Goal: Download file/media

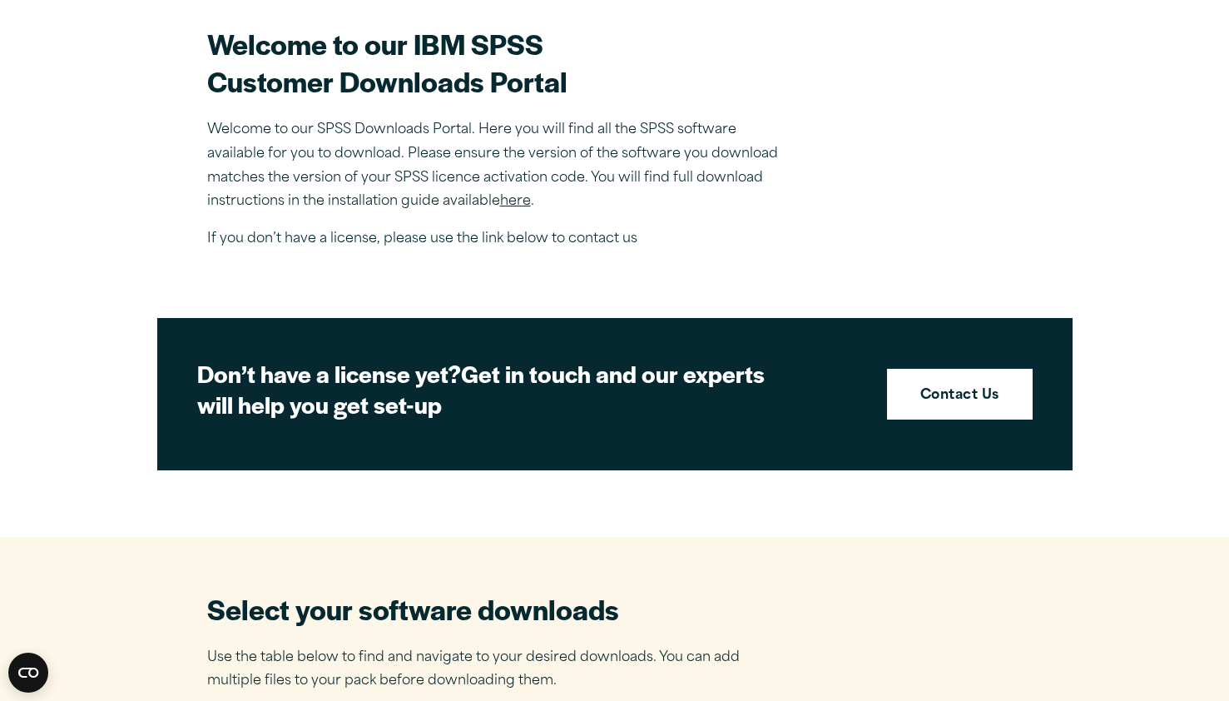
scroll to position [508, 0]
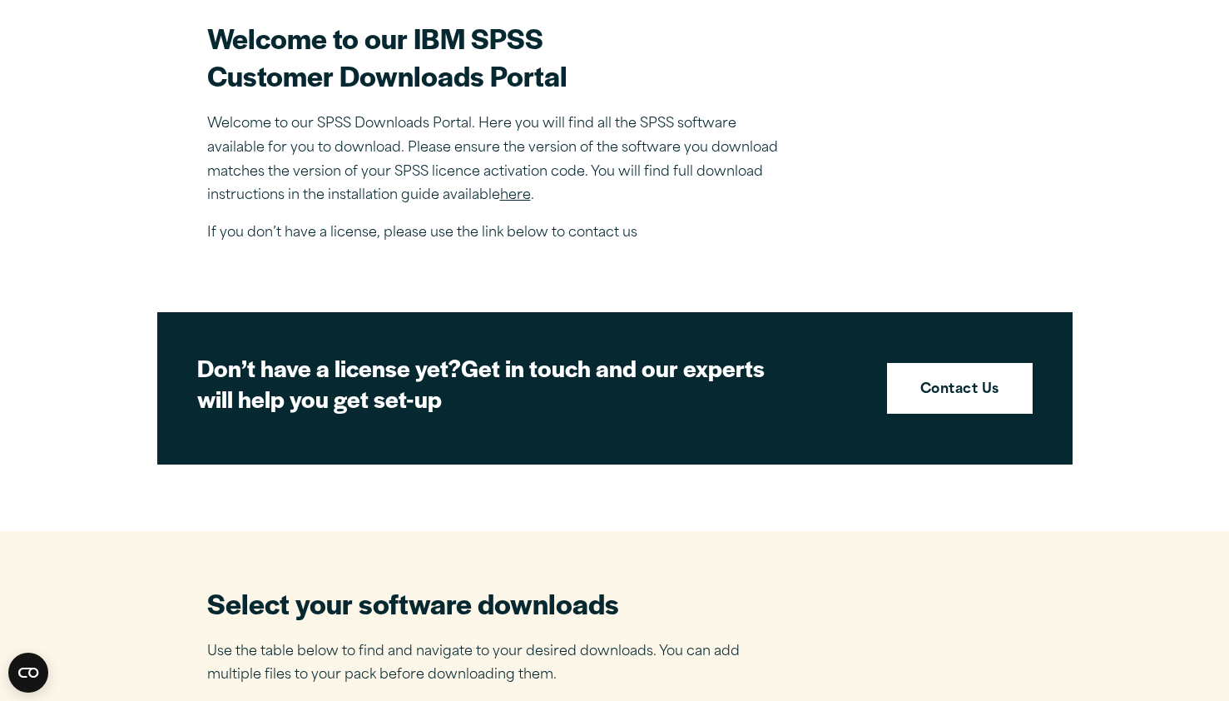
click at [517, 196] on link "here" at bounding box center [515, 195] width 31 height 13
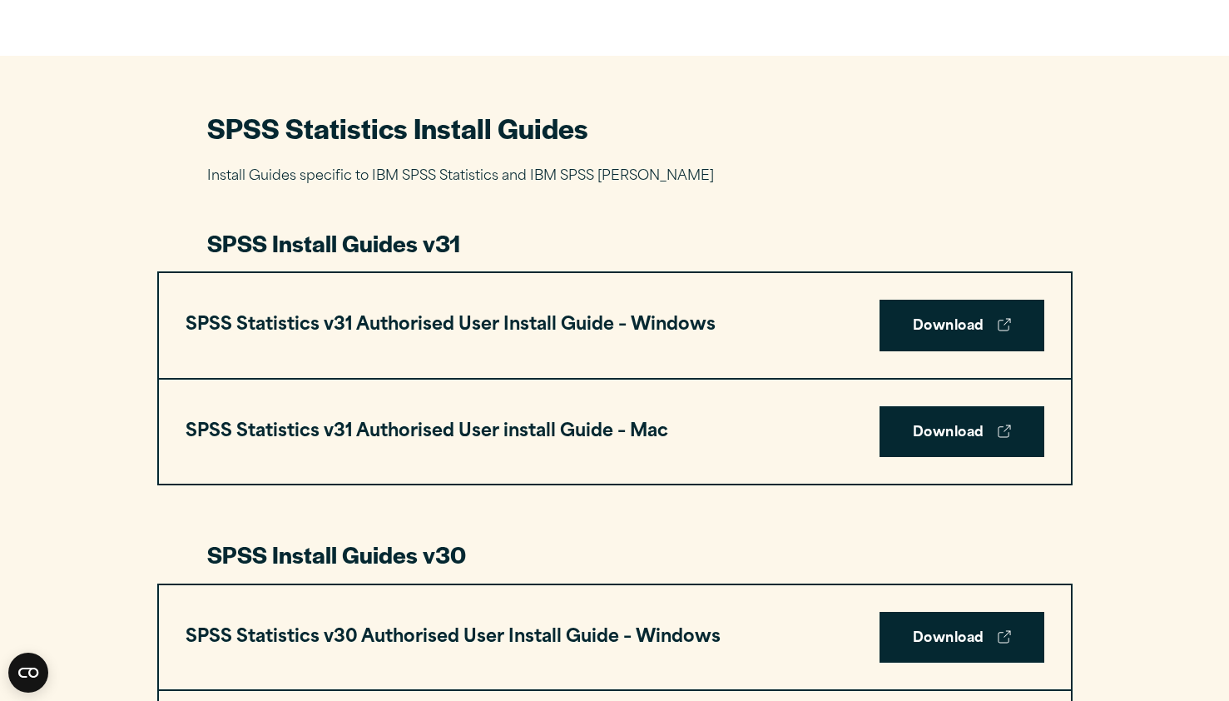
scroll to position [707, 0]
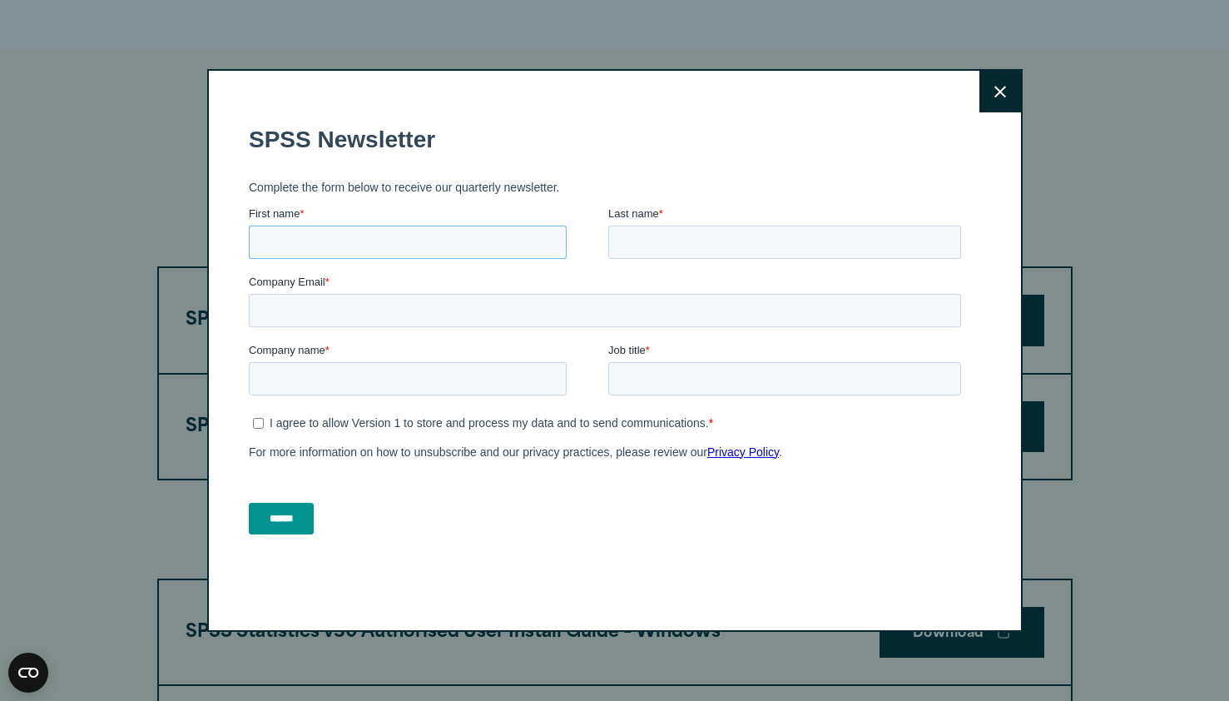
click at [493, 240] on input "First name *" at bounding box center [407, 241] width 318 height 33
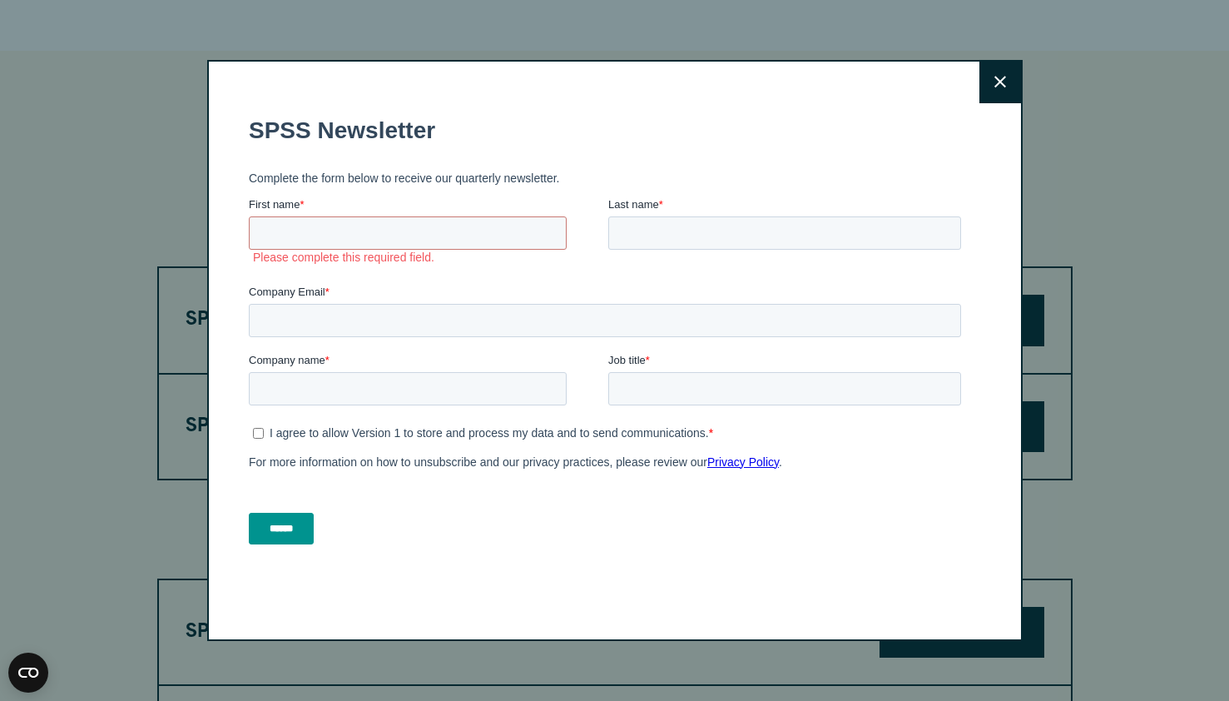
click at [1000, 81] on button "Close" at bounding box center [1000, 83] width 42 height 42
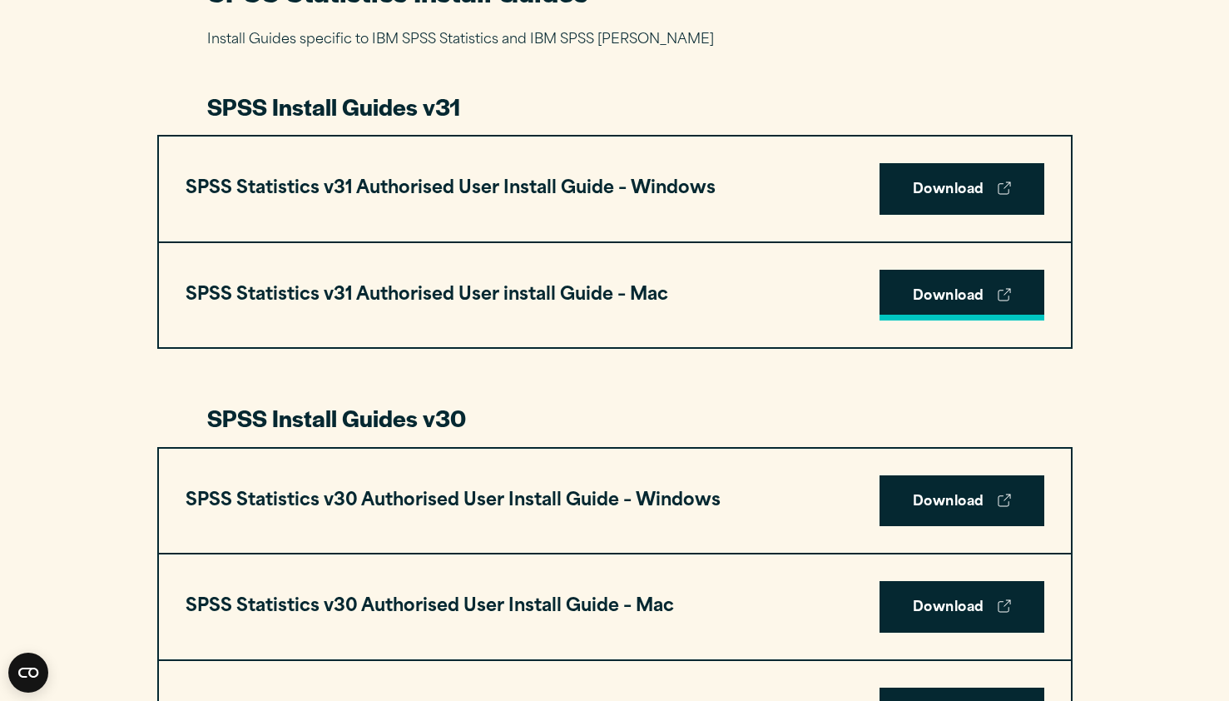
scroll to position [853, 0]
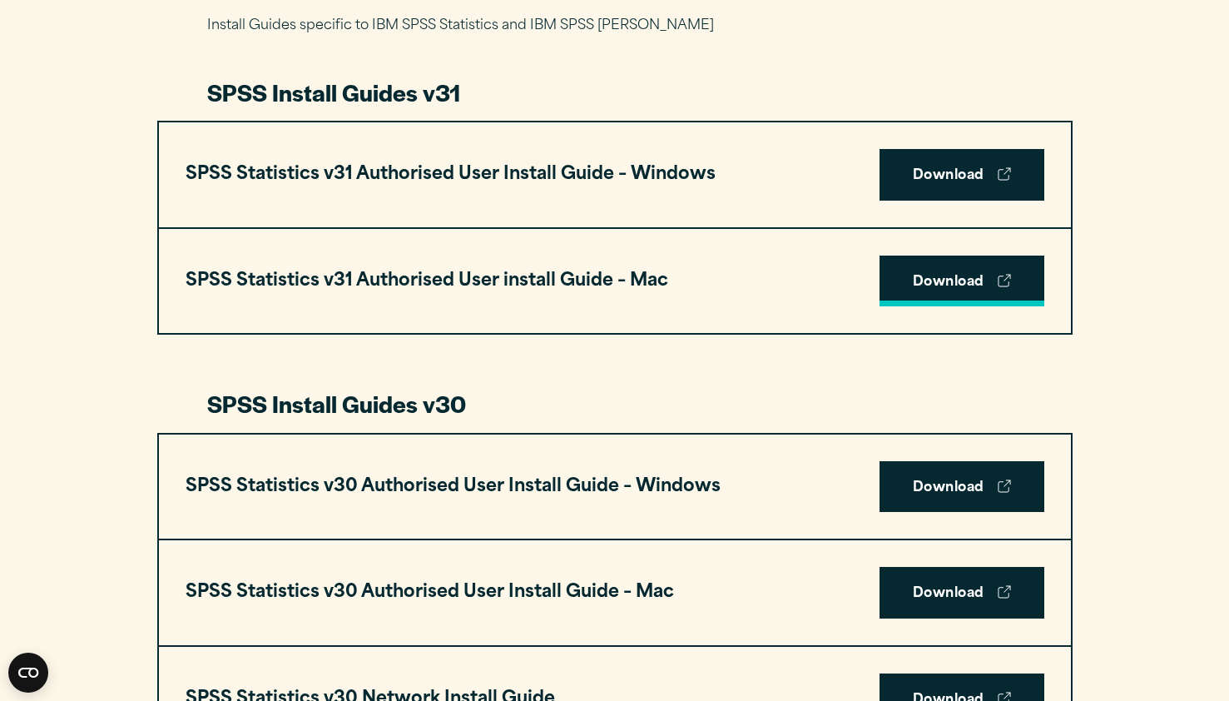
click at [943, 277] on link "Download" at bounding box center [961, 281] width 165 height 52
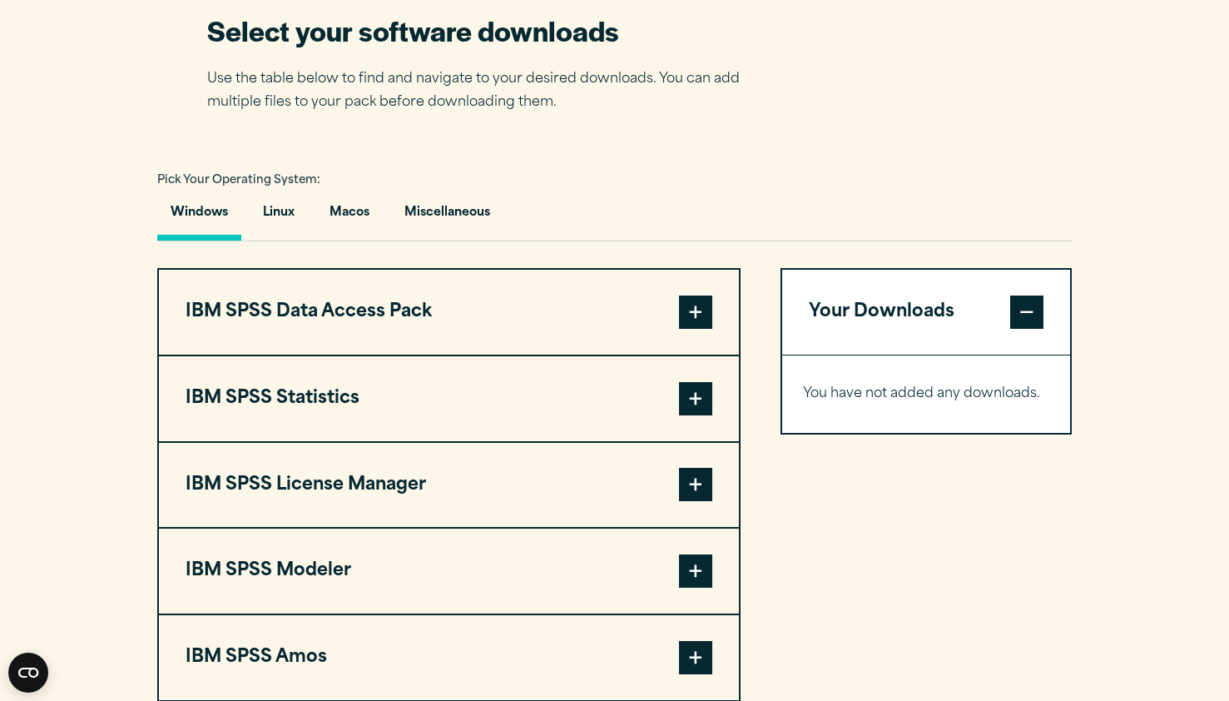
scroll to position [1083, 0]
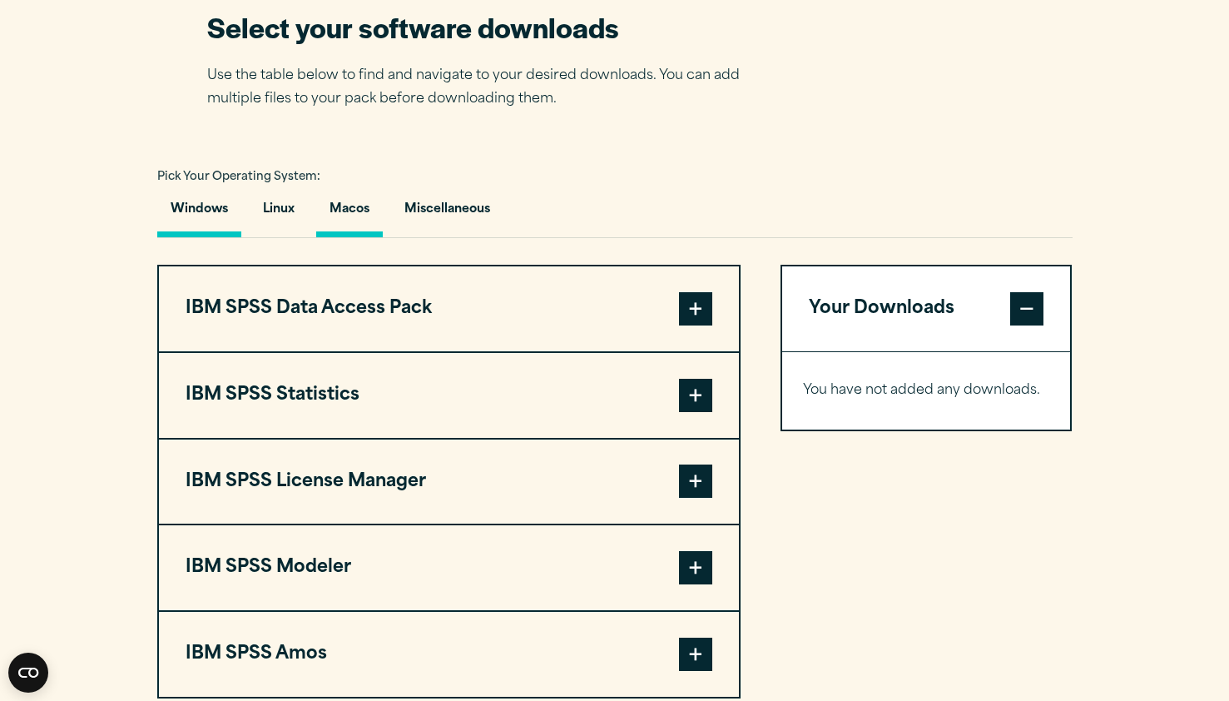
click at [354, 208] on button "Macos" at bounding box center [349, 213] width 67 height 47
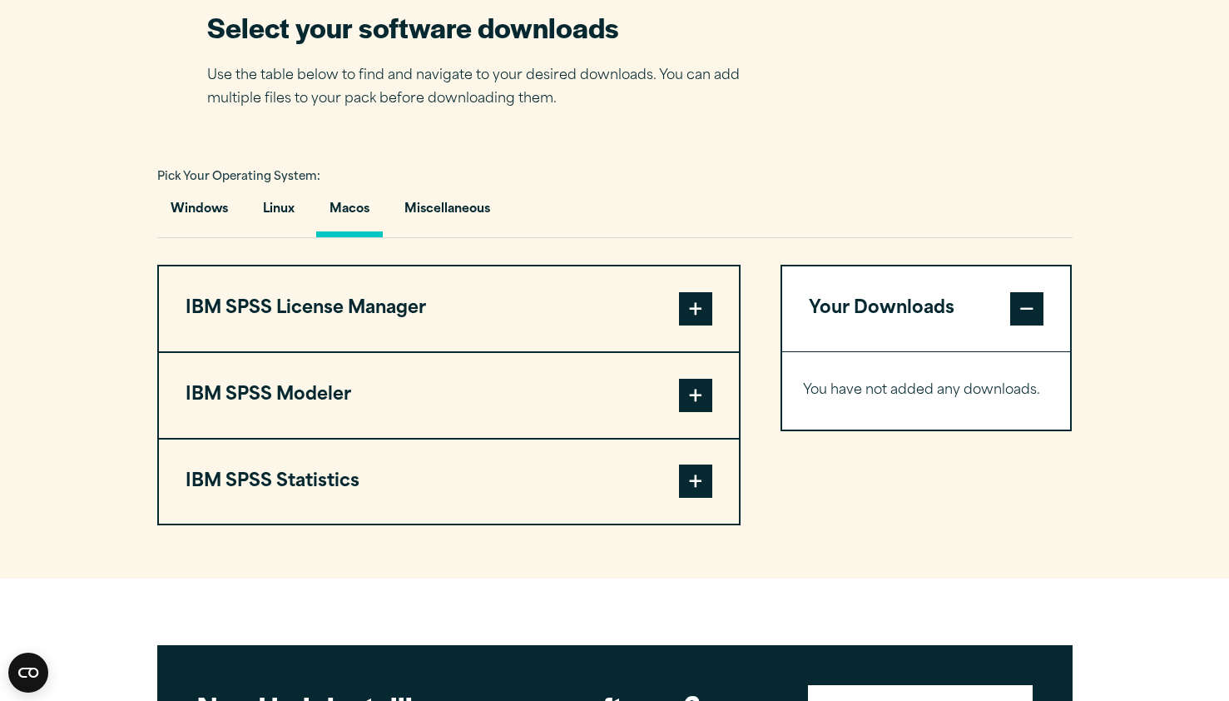
click at [693, 315] on span at bounding box center [695, 308] width 33 height 33
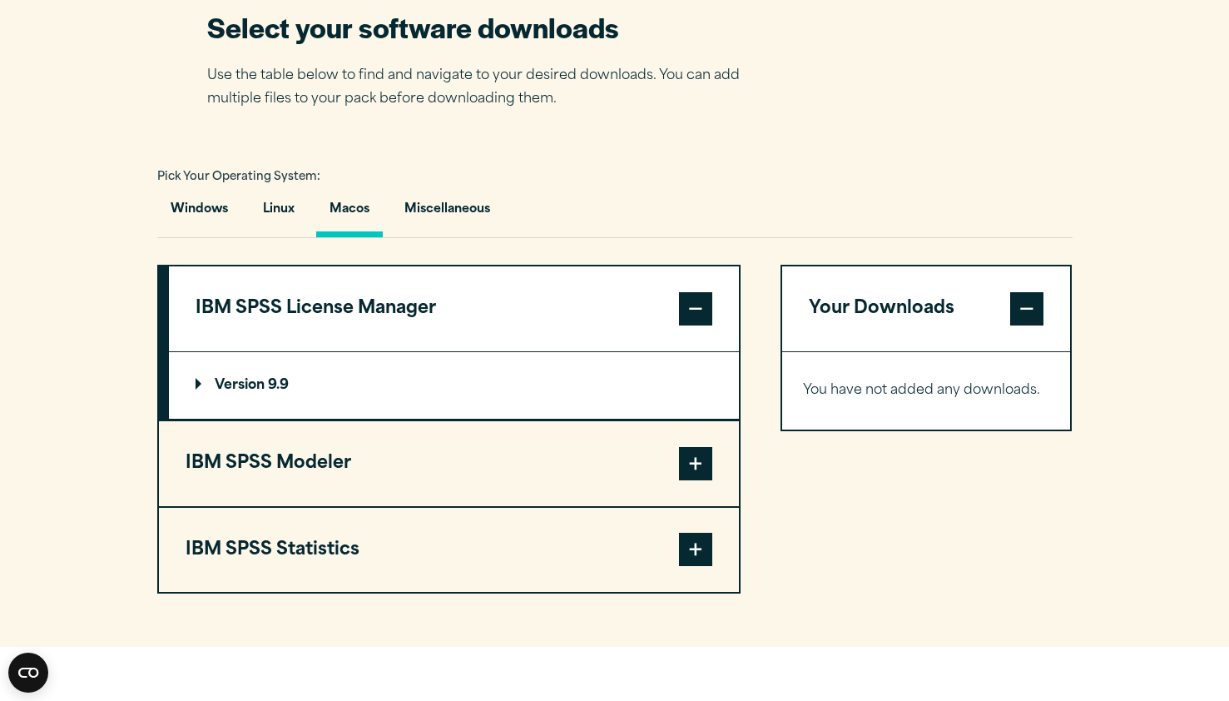
click at [693, 473] on span at bounding box center [695, 463] width 33 height 33
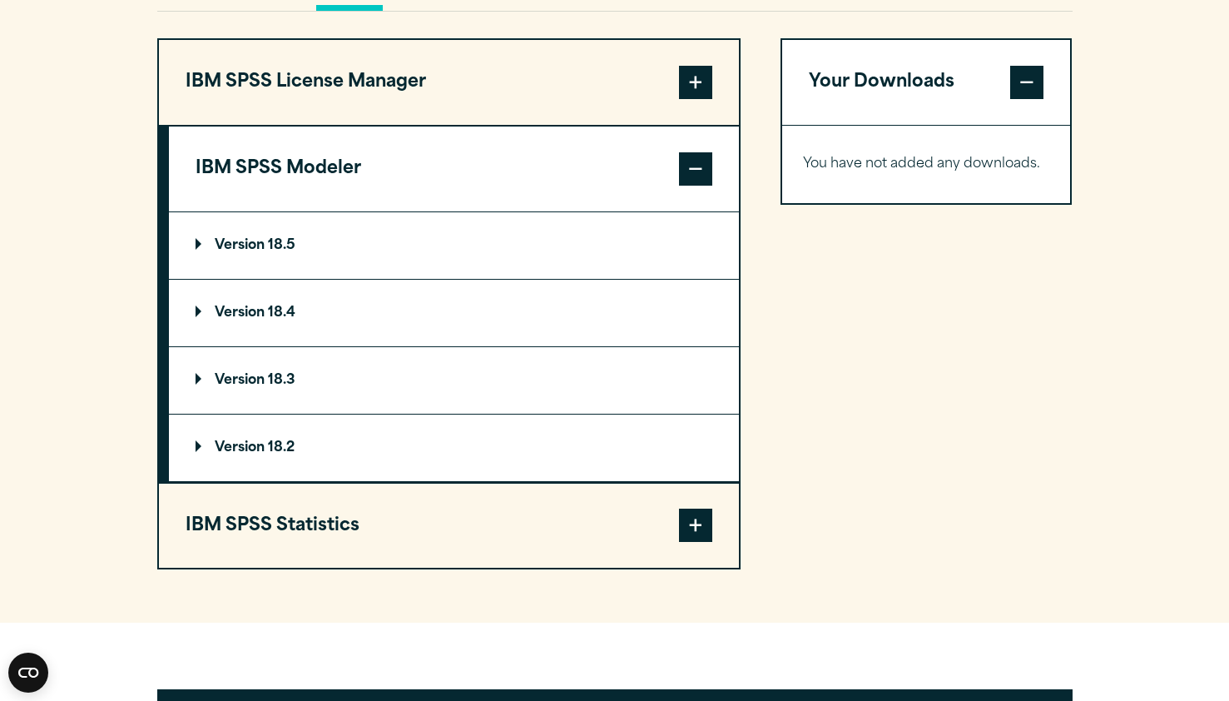
scroll to position [1318, 0]
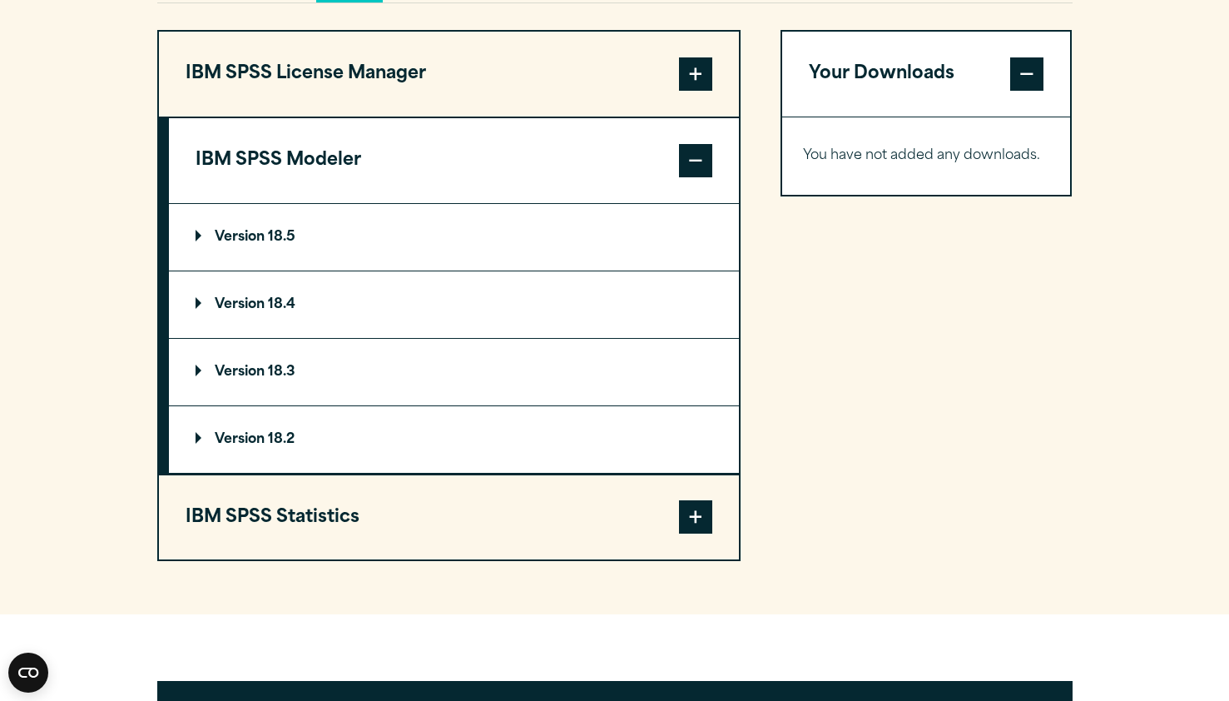
click at [249, 241] on p "Version 18.5" at bounding box center [246, 236] width 100 height 13
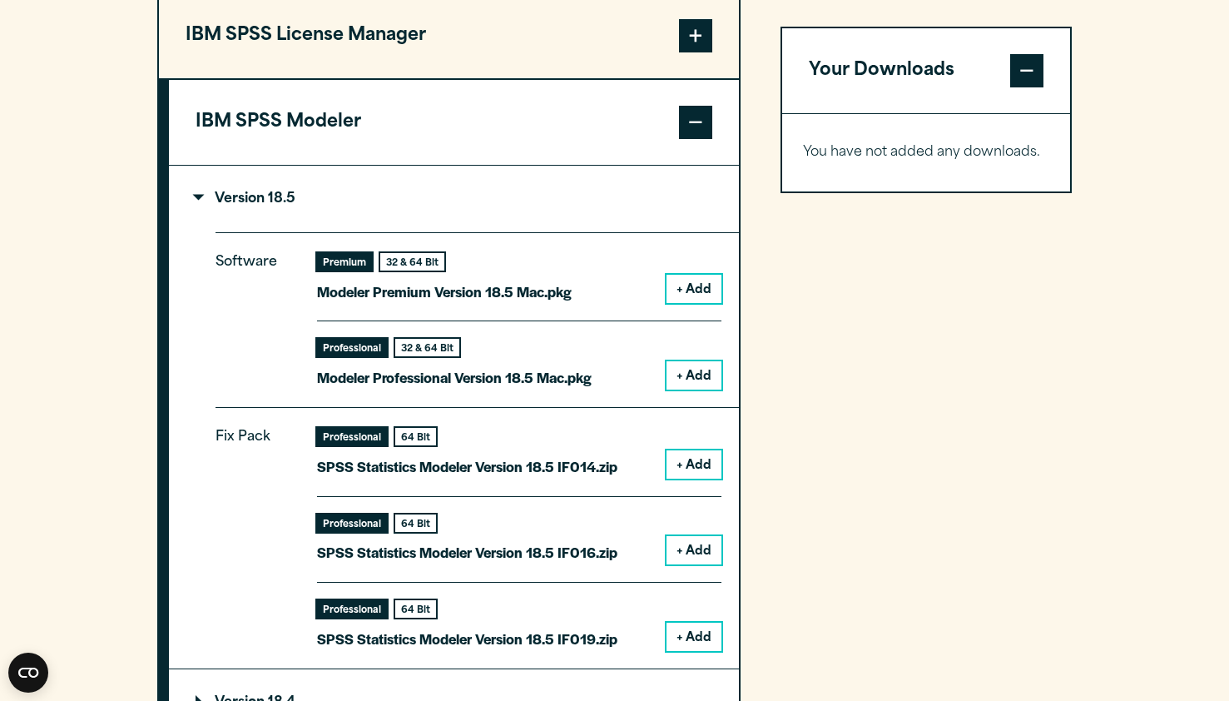
scroll to position [1359, 0]
